Goal: Task Accomplishment & Management: Use online tool/utility

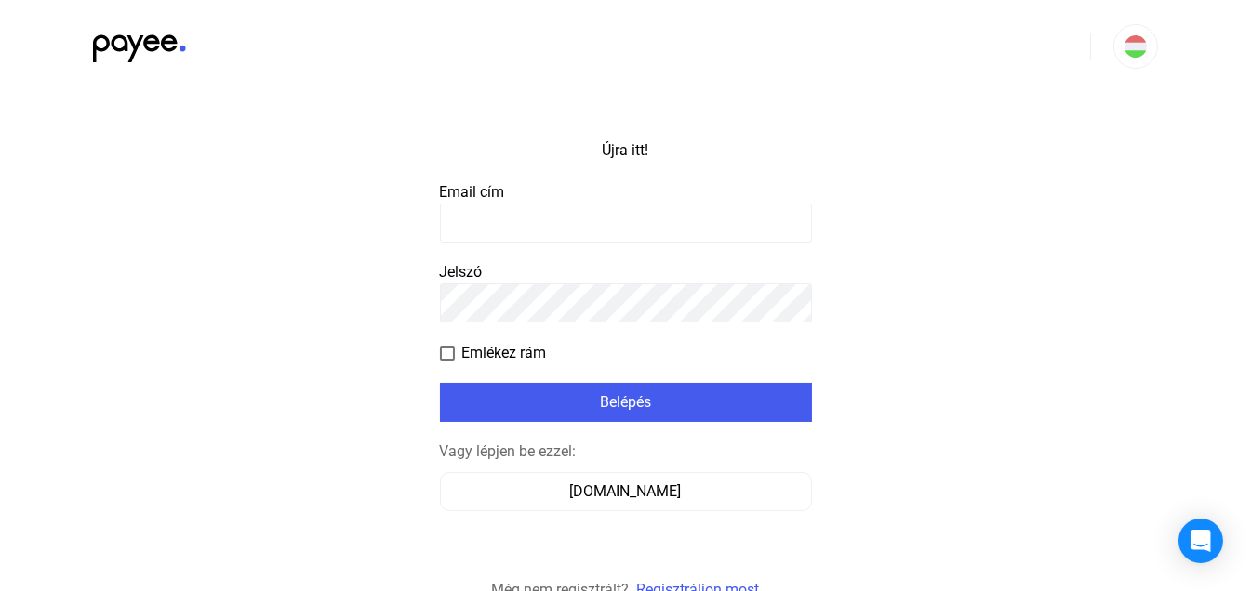
click at [537, 220] on input at bounding box center [626, 223] width 372 height 39
type input "**********"
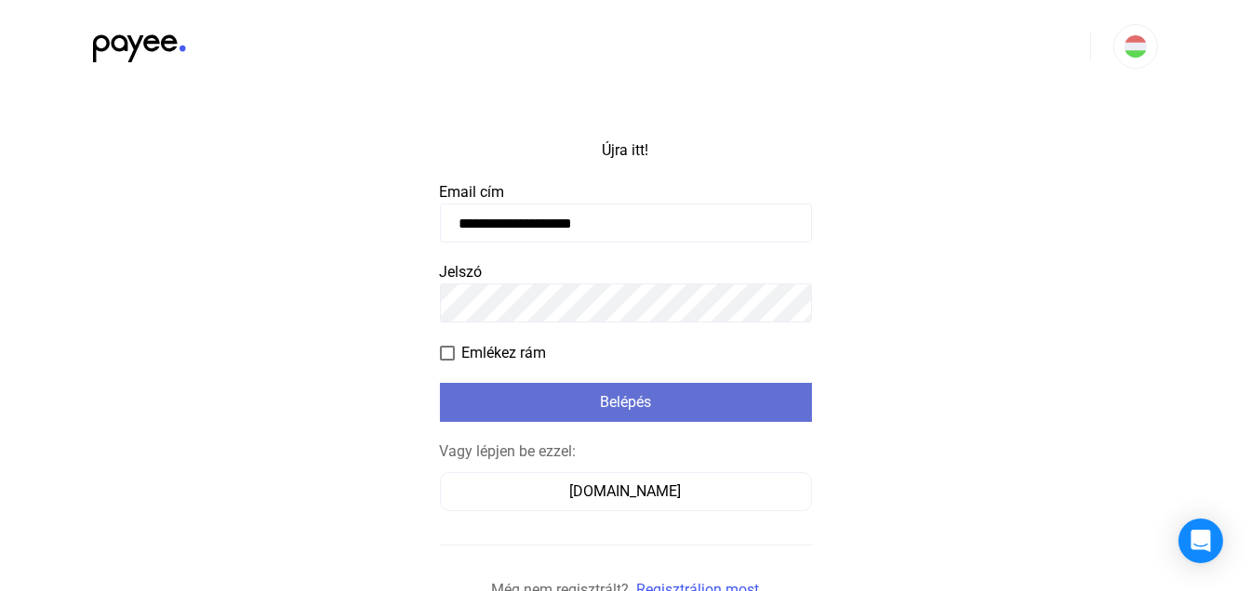
click at [597, 400] on div "Belépés" at bounding box center [625, 402] width 361 height 22
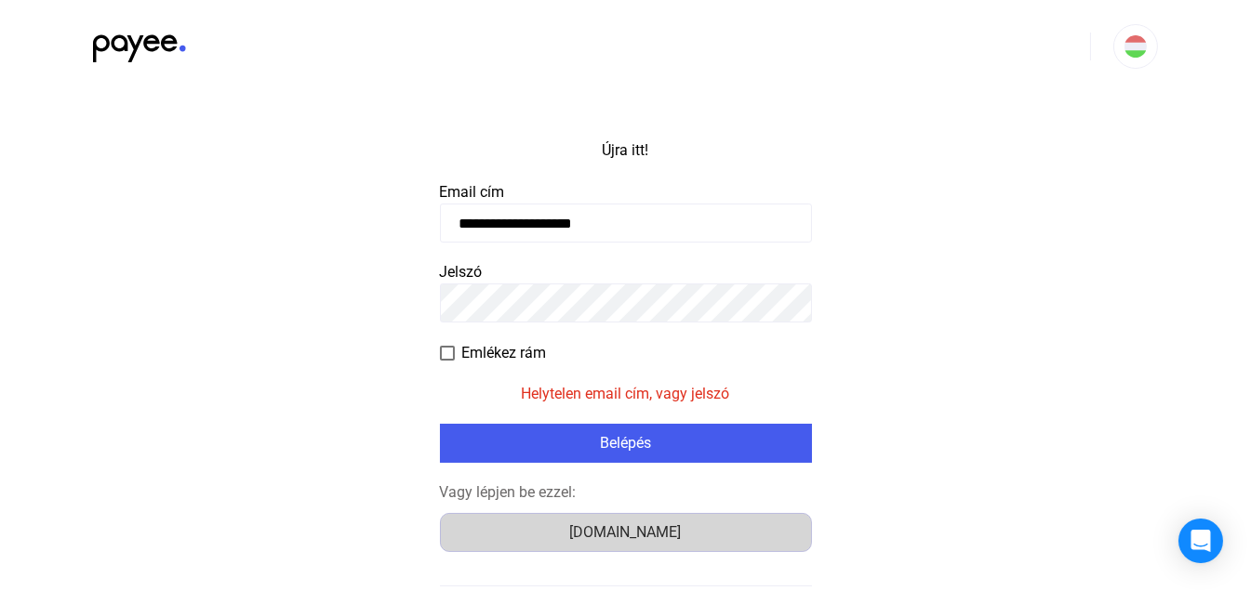
click at [634, 524] on font "Számlázz.hu" at bounding box center [626, 533] width 112 height 18
